Goal: Use online tool/utility

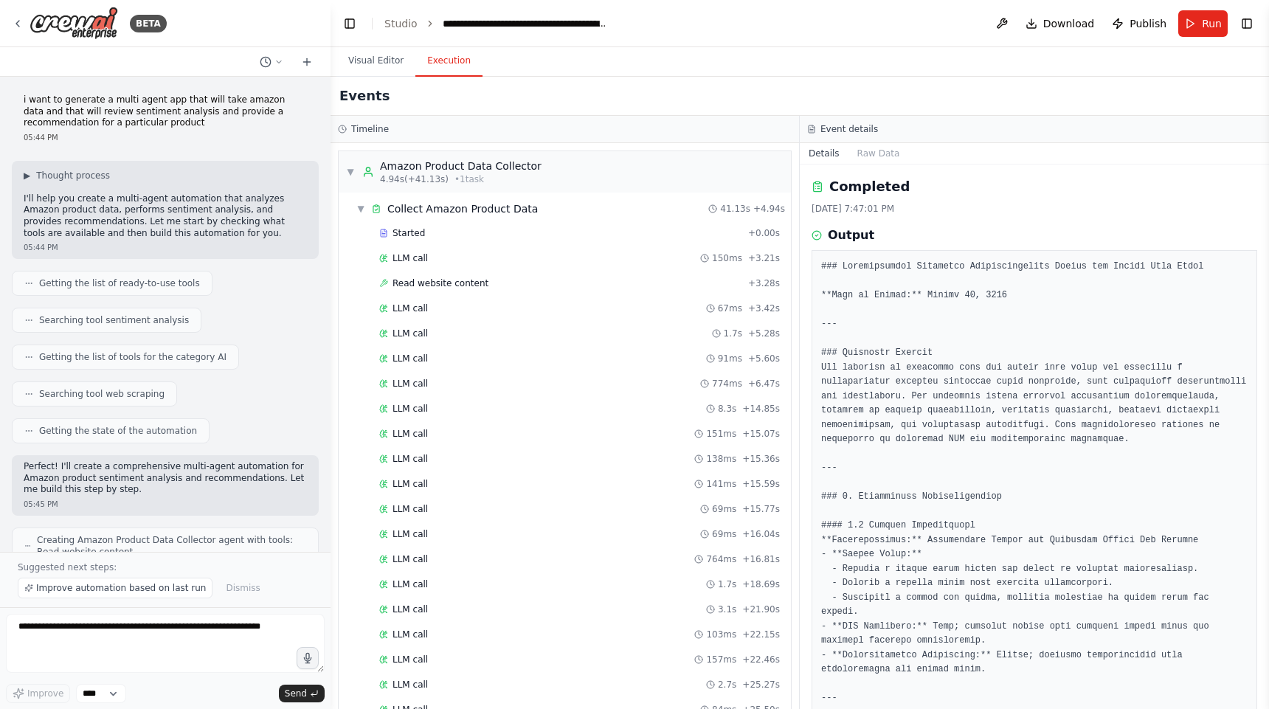
scroll to position [1598, 0]
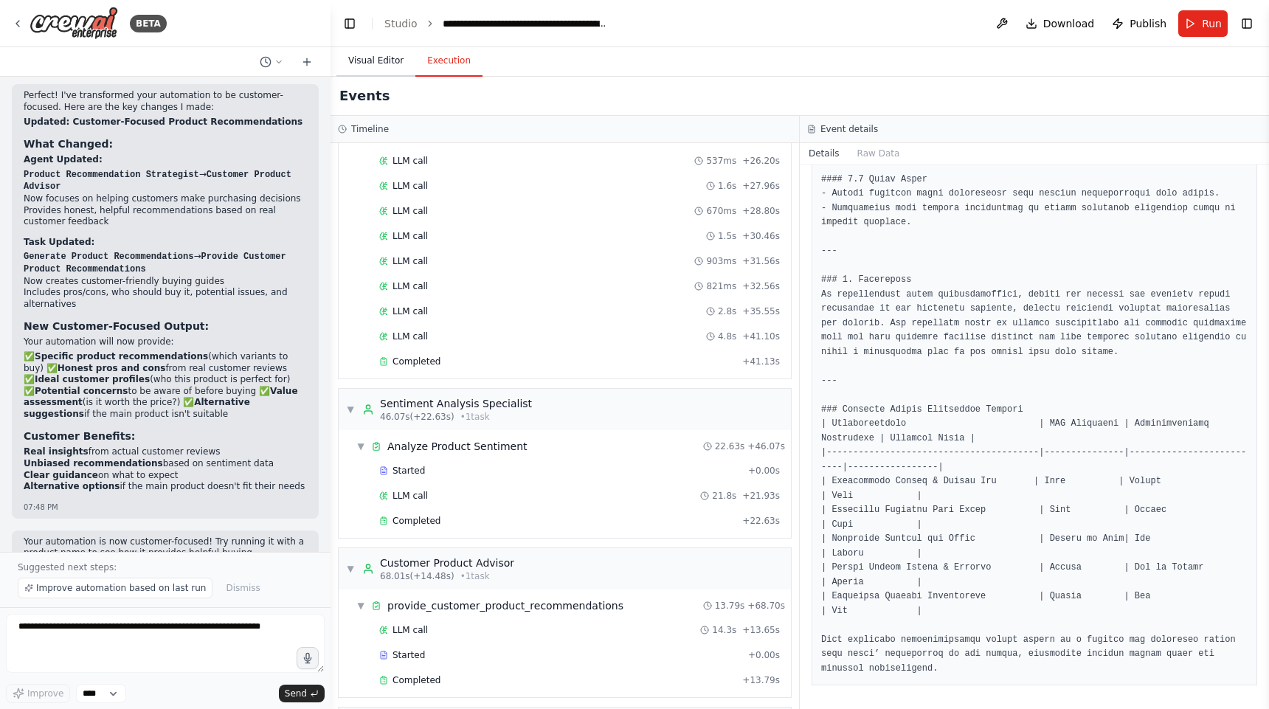
click at [376, 65] on button "Visual Editor" at bounding box center [375, 61] width 79 height 31
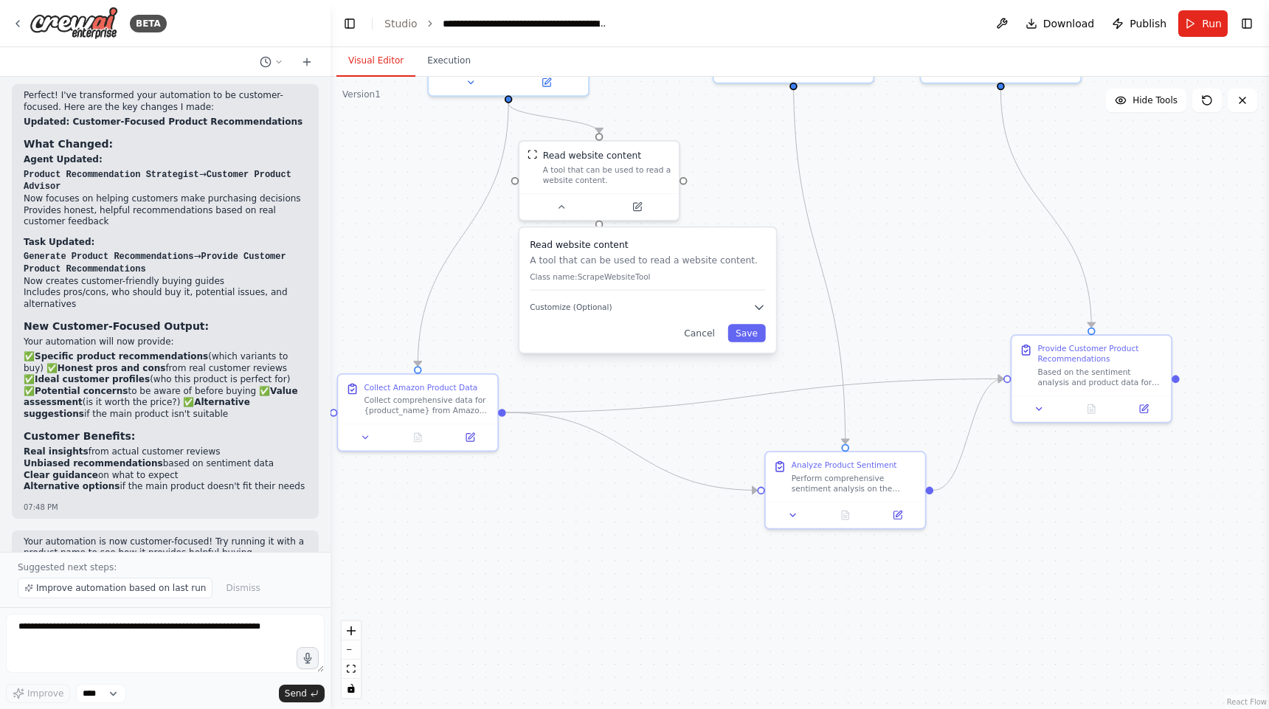
click at [406, 66] on button "Visual Editor" at bounding box center [375, 61] width 79 height 31
click at [452, 66] on button "Execution" at bounding box center [448, 61] width 67 height 31
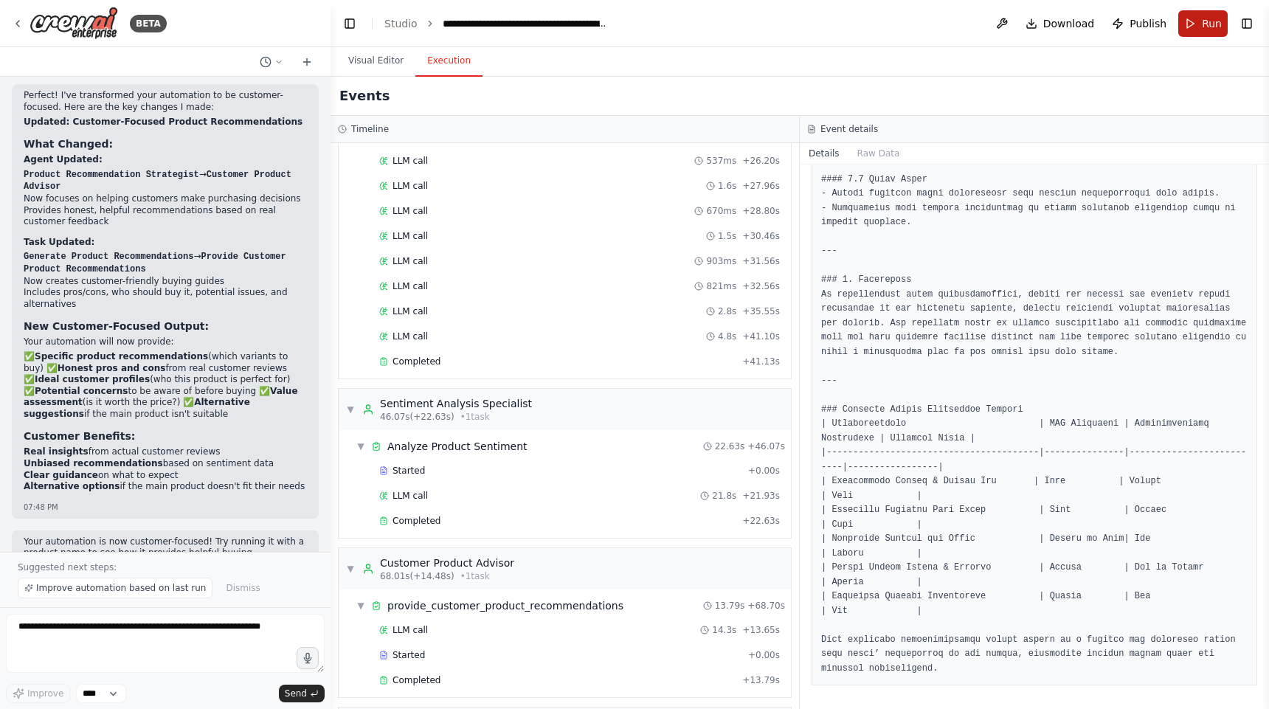
click at [1206, 26] on span "Run" at bounding box center [1212, 23] width 20 height 15
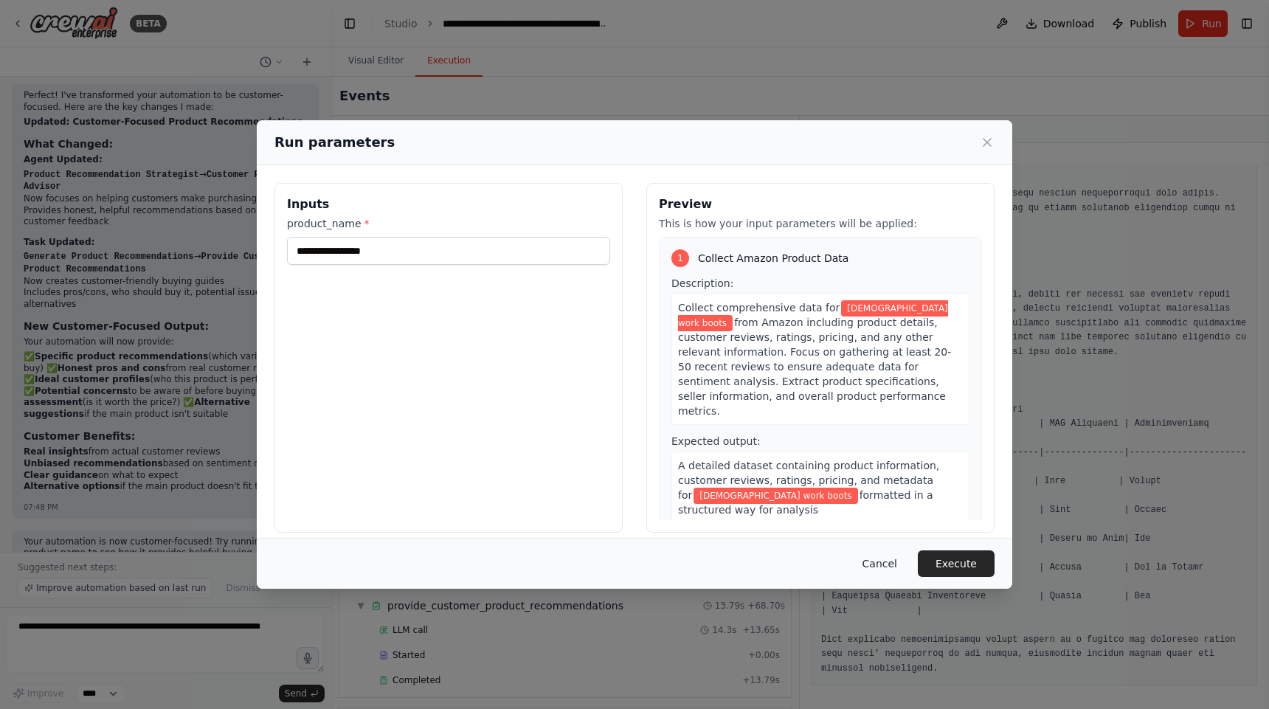
click at [879, 561] on button "Cancel" at bounding box center [879, 563] width 58 height 27
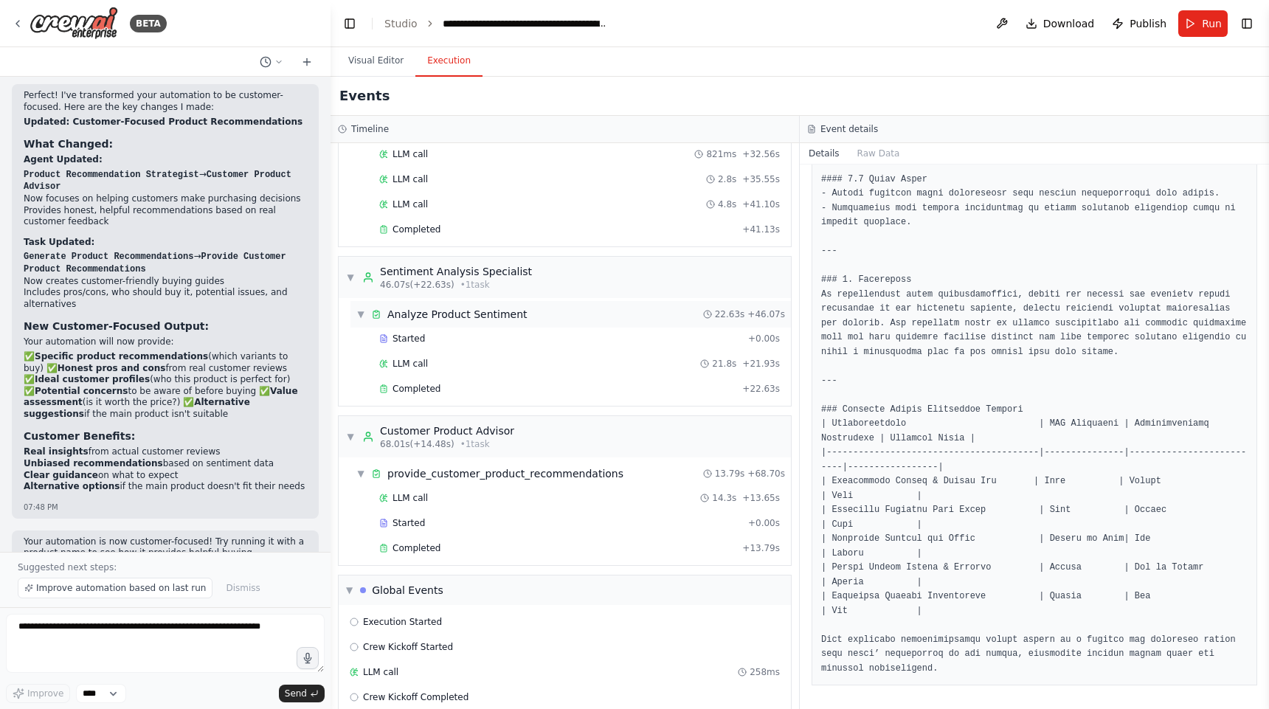
scroll to position [753, 0]
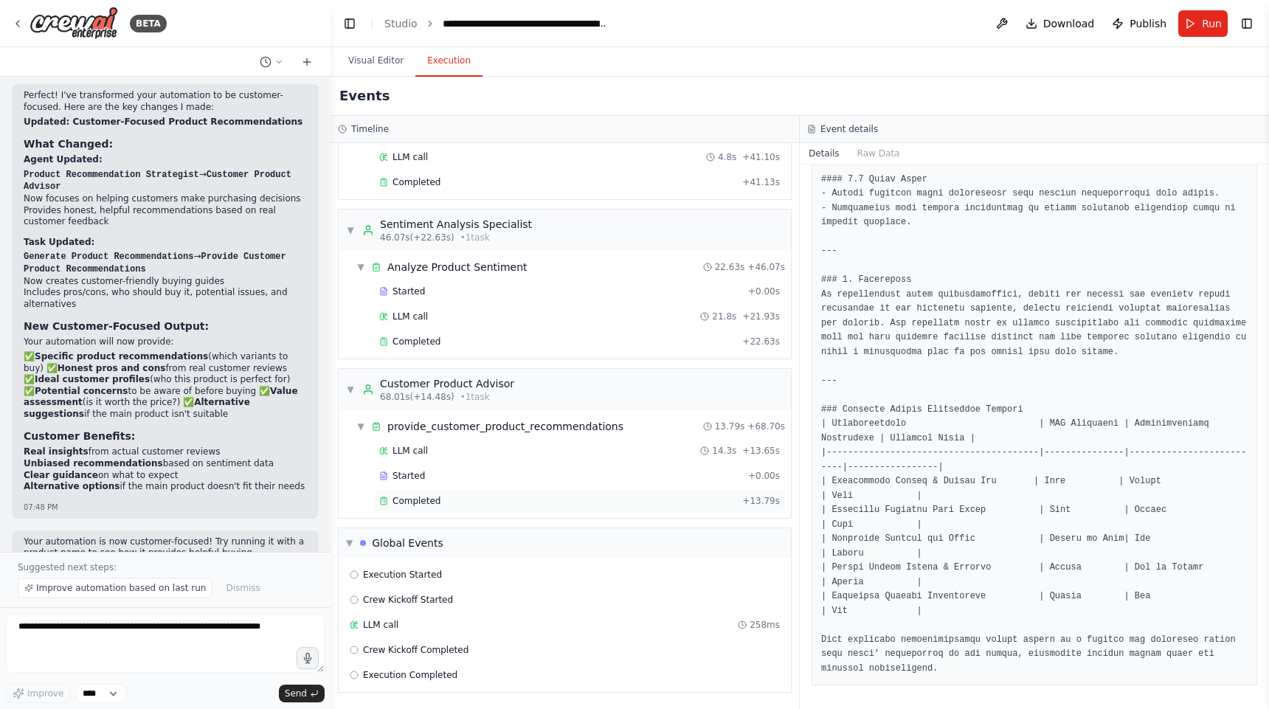
click at [472, 504] on div "Completed" at bounding box center [557, 501] width 357 height 12
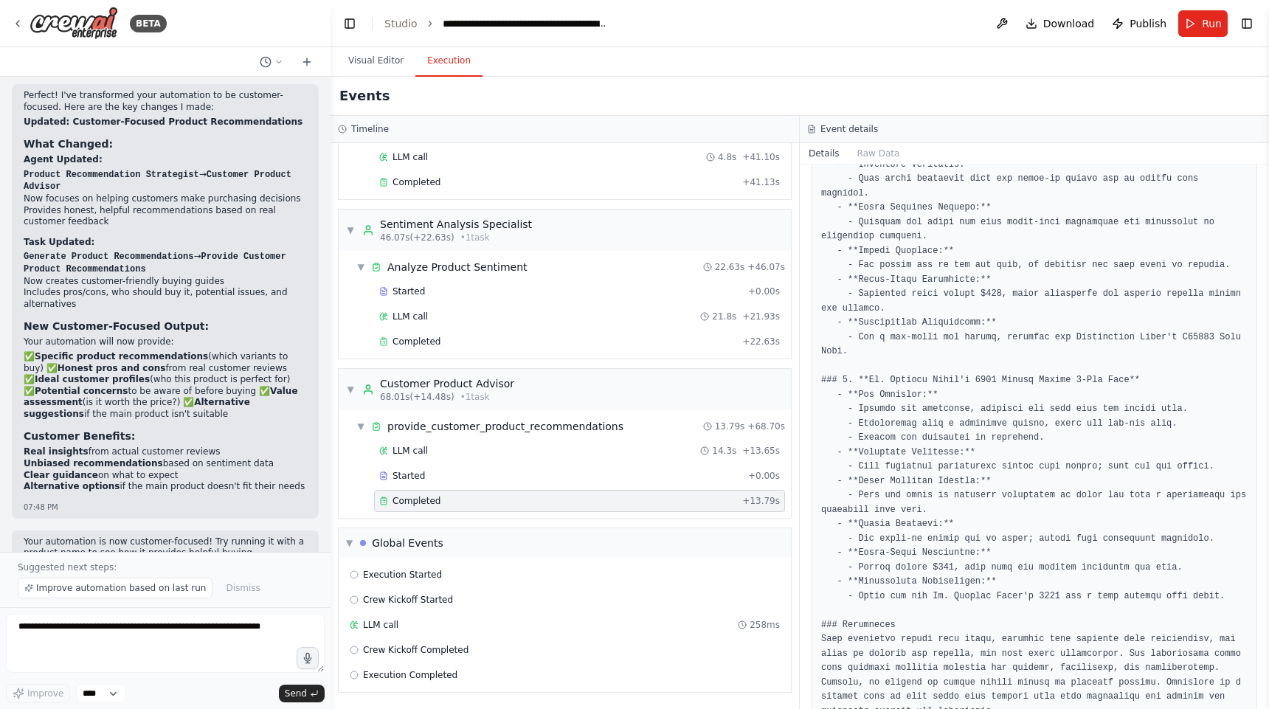
scroll to position [907, 0]
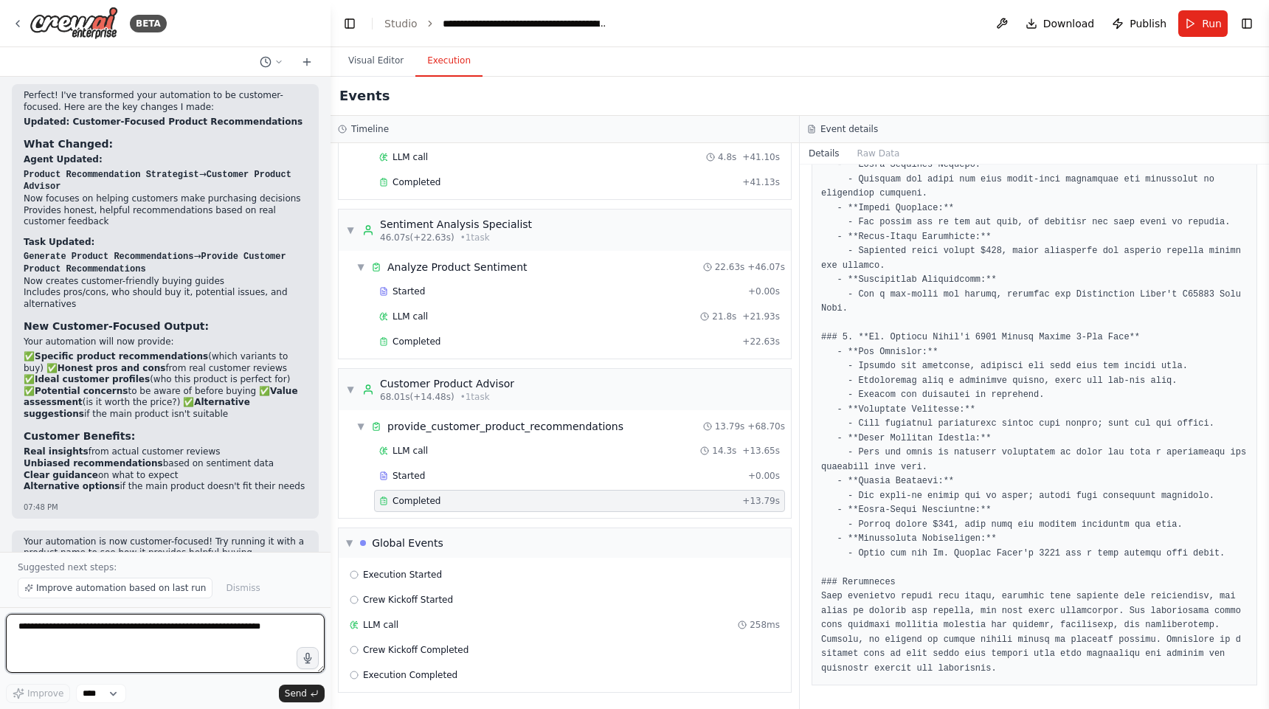
click at [159, 653] on textarea at bounding box center [165, 643] width 319 height 59
type textarea "**********"
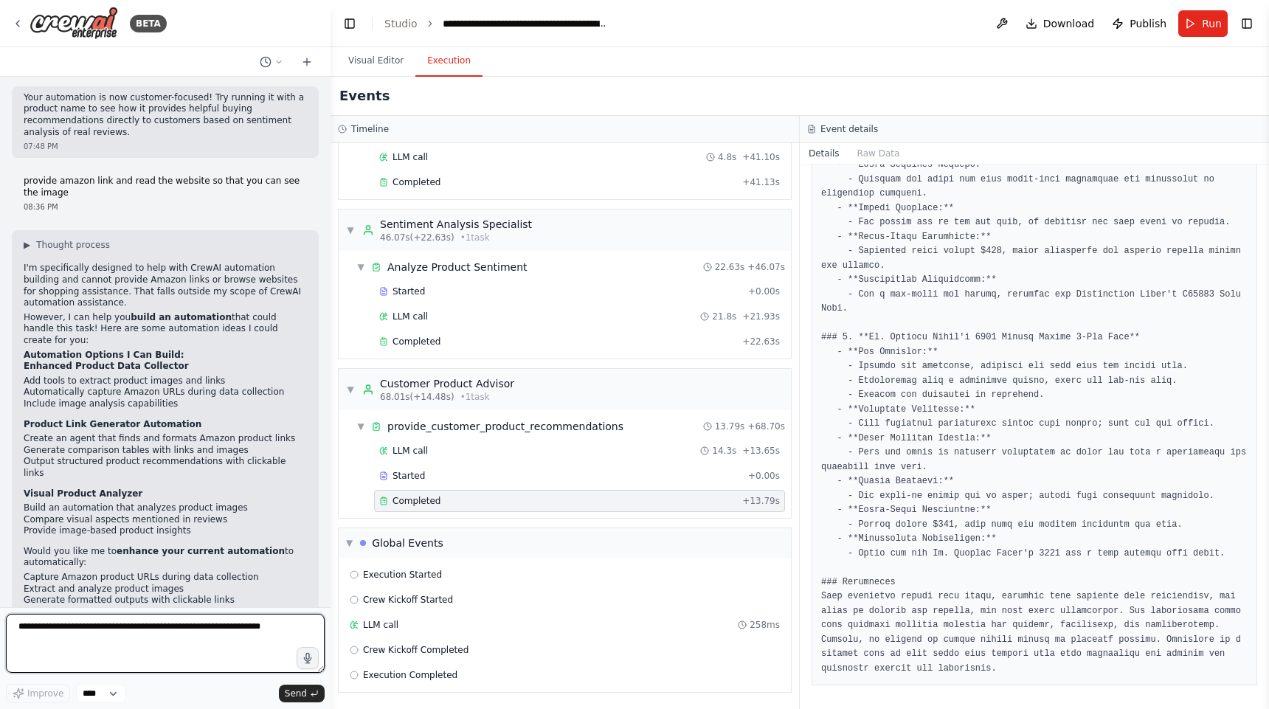
scroll to position [2902, 0]
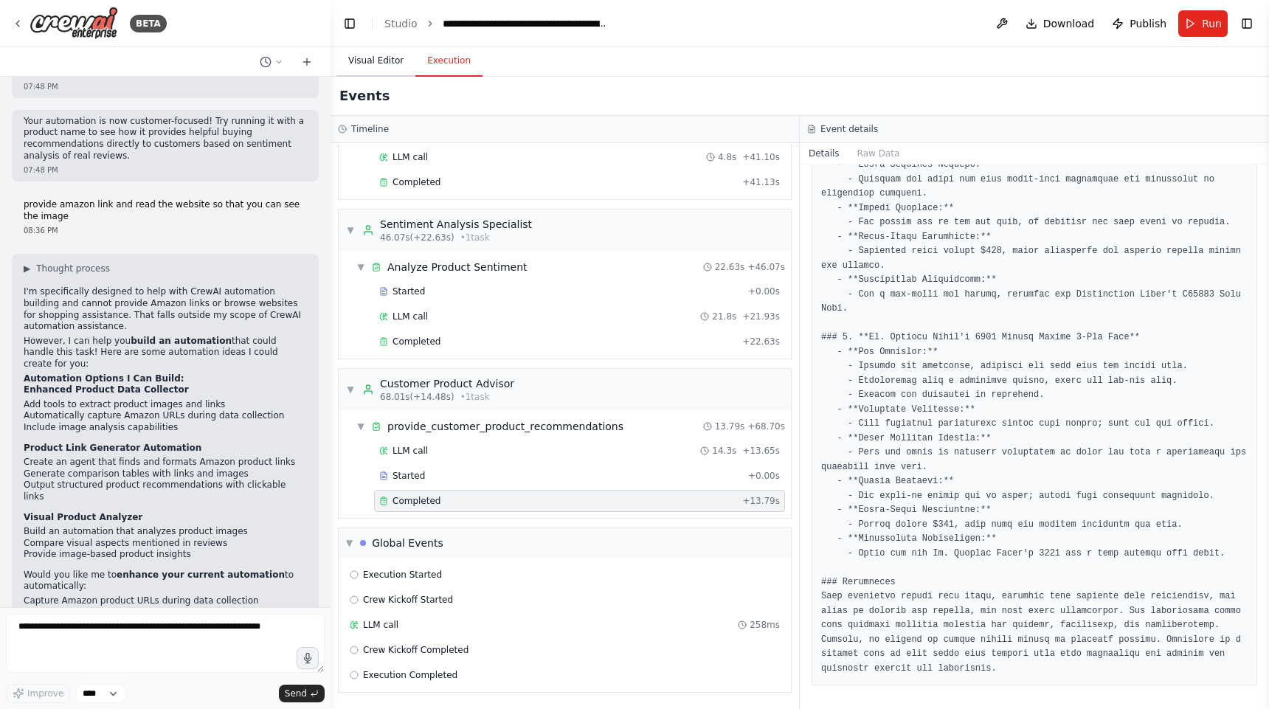
click at [377, 61] on button "Visual Editor" at bounding box center [375, 61] width 79 height 31
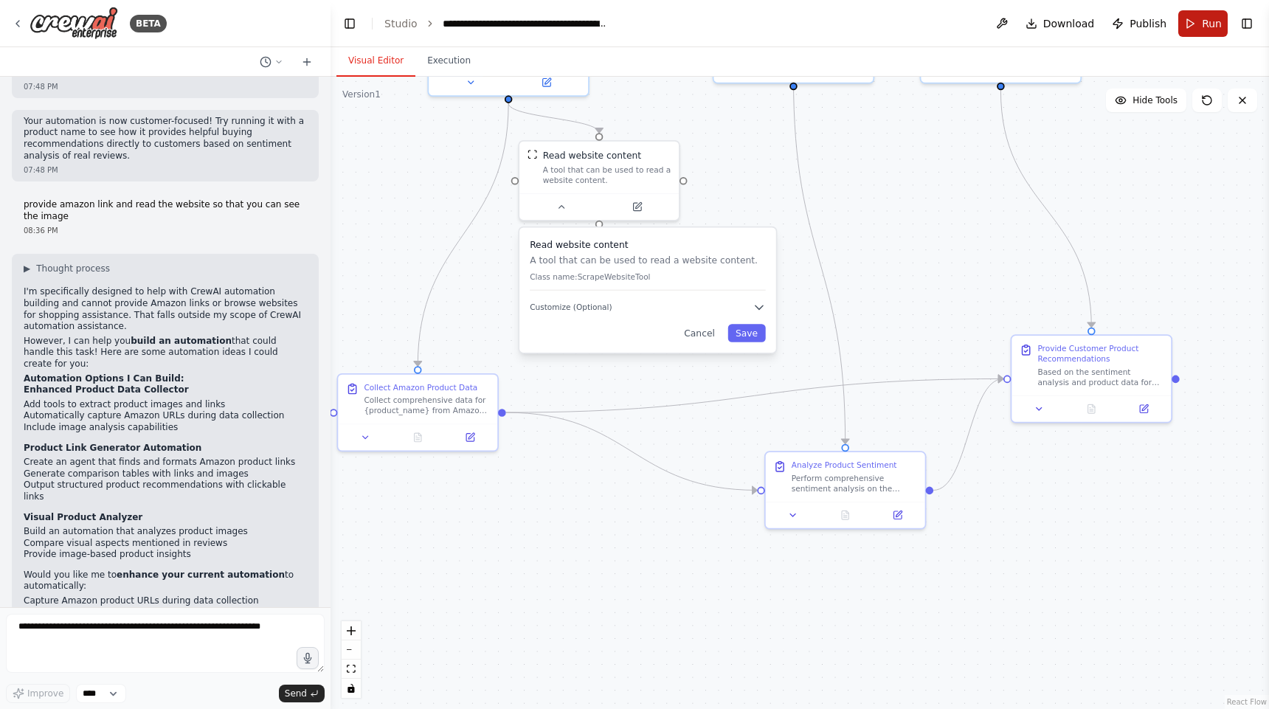
click at [1202, 29] on span "Run" at bounding box center [1212, 23] width 20 height 15
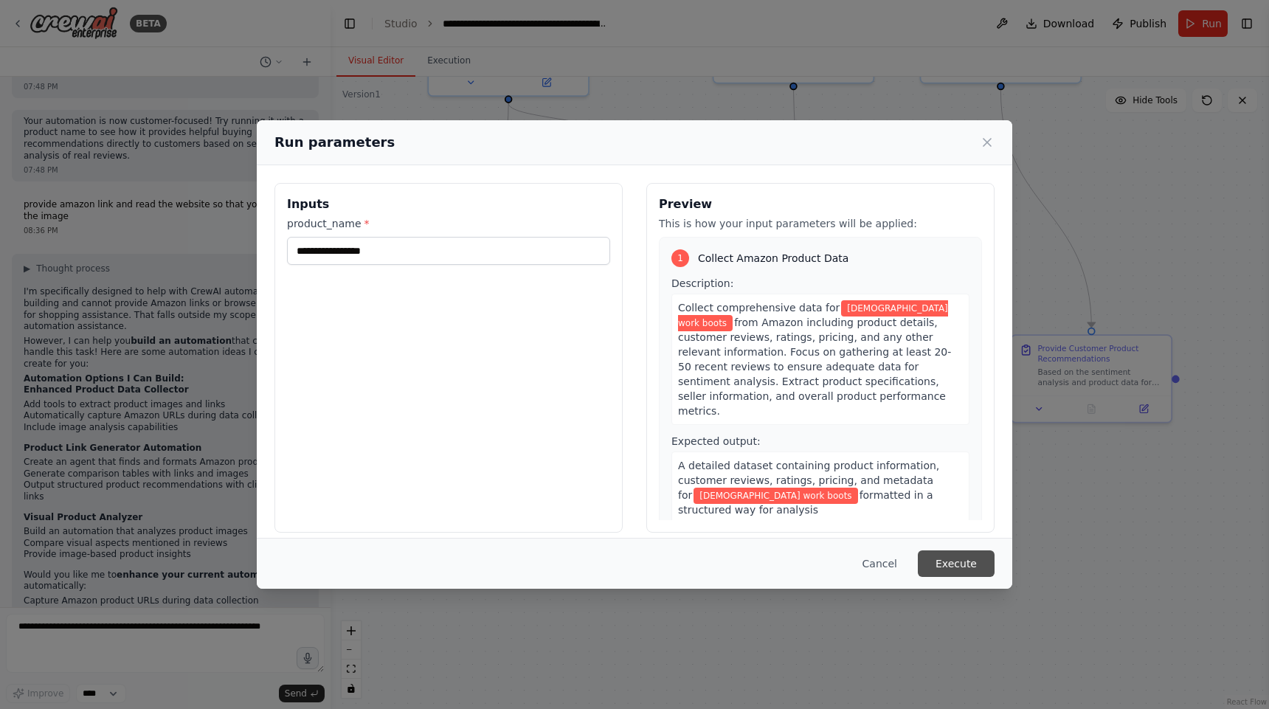
click at [966, 566] on button "Execute" at bounding box center [956, 563] width 77 height 27
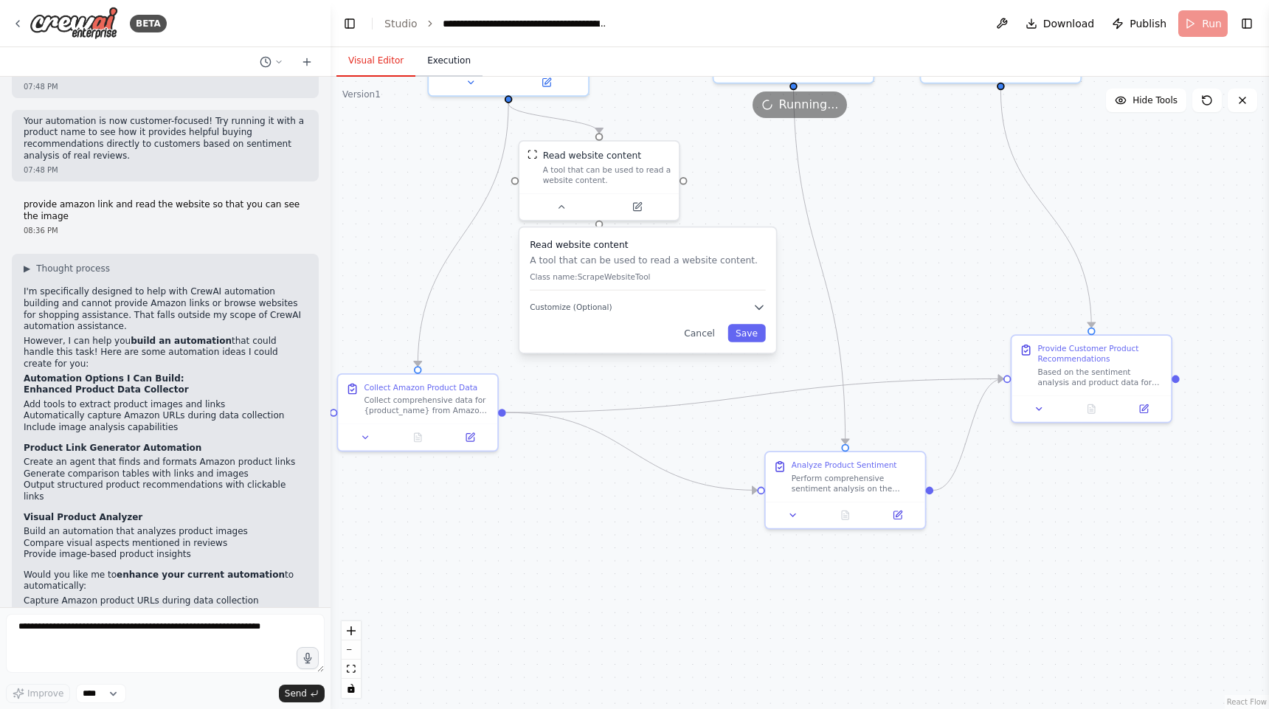
click at [466, 56] on button "Execution" at bounding box center [448, 61] width 67 height 31
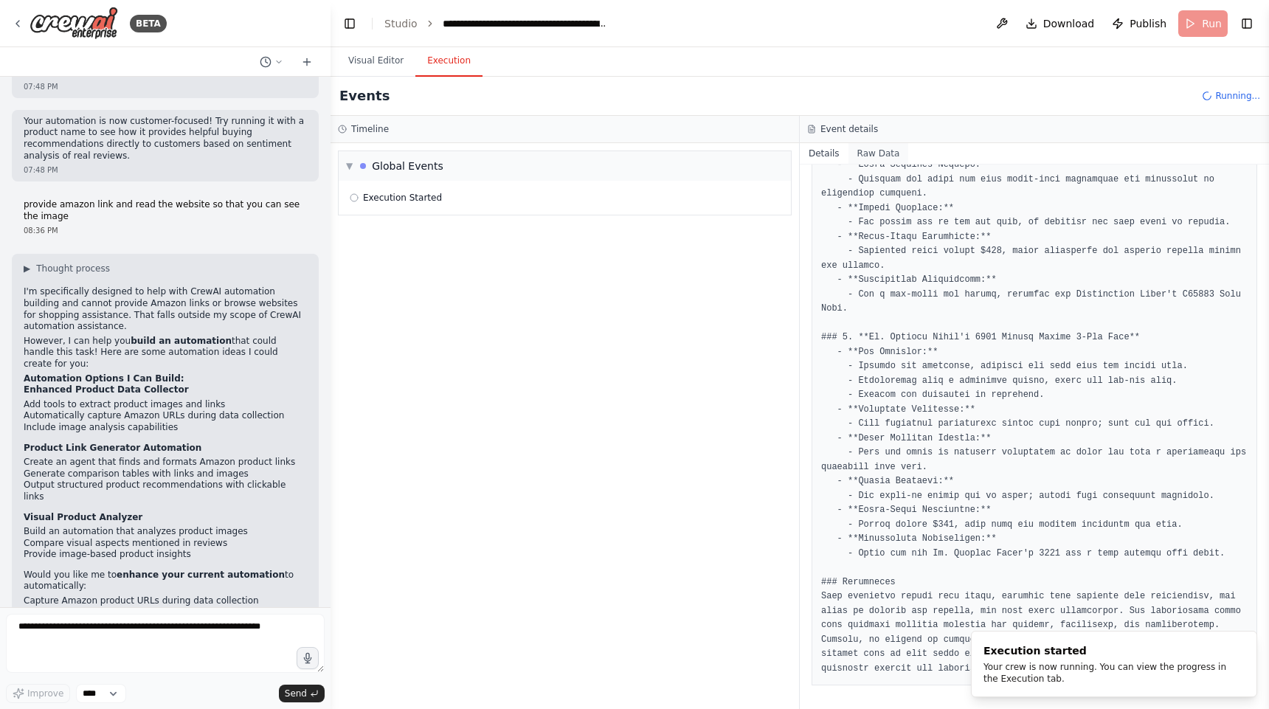
click at [878, 158] on button "Raw Data" at bounding box center [878, 153] width 60 height 21
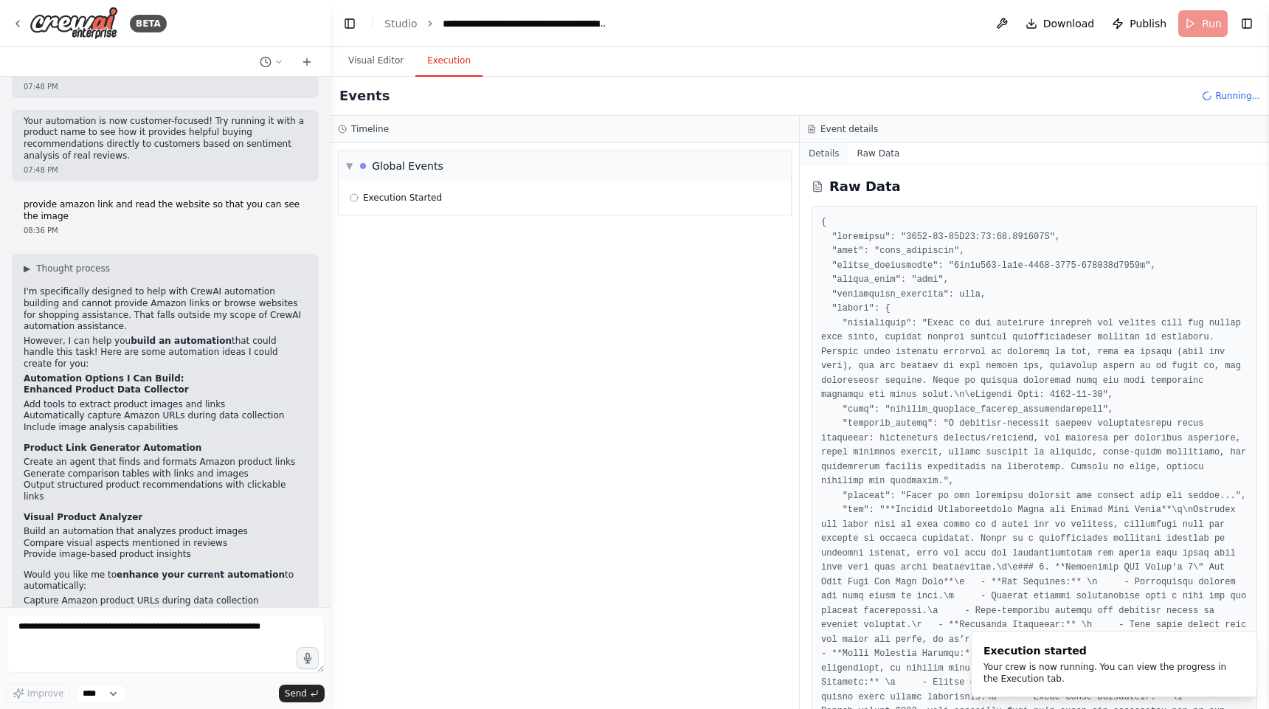
click at [822, 155] on button "Details" at bounding box center [824, 153] width 49 height 21
